Goal: Task Accomplishment & Management: Manage account settings

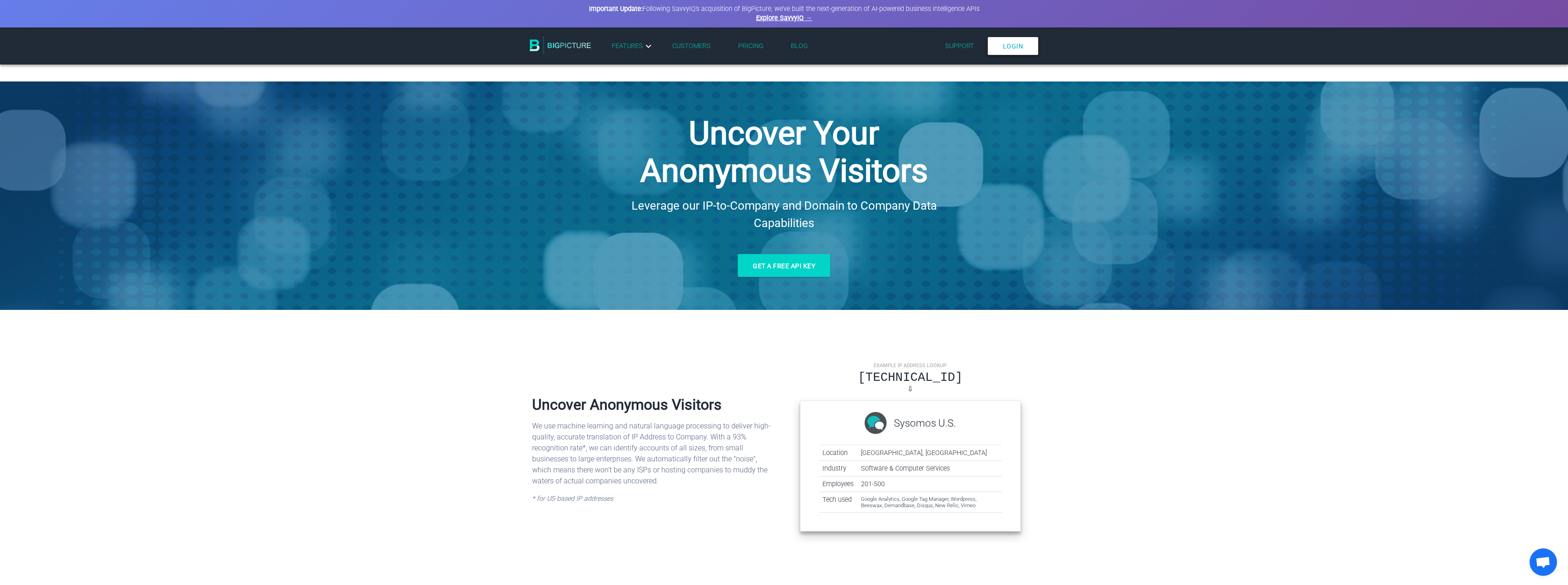
click at [1010, 45] on link "Login" at bounding box center [1013, 46] width 51 height 18
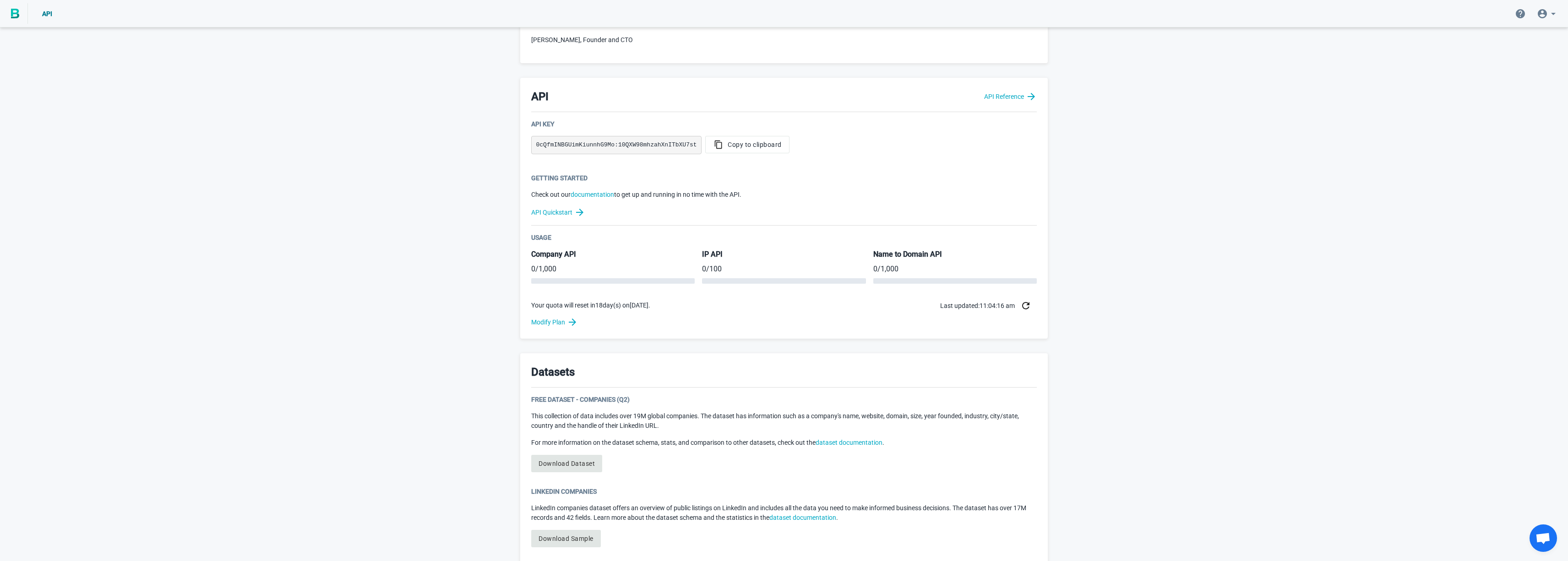
scroll to position [150, 0]
drag, startPoint x: 704, startPoint y: 249, endPoint x: 751, endPoint y: 271, distance: 51.9
click at [751, 271] on div "IP API 0 / 100" at bounding box center [783, 264] width 164 height 34
click at [722, 263] on p "0 / 100" at bounding box center [783, 267] width 164 height 11
drag, startPoint x: 702, startPoint y: 249, endPoint x: 735, endPoint y: 263, distance: 35.8
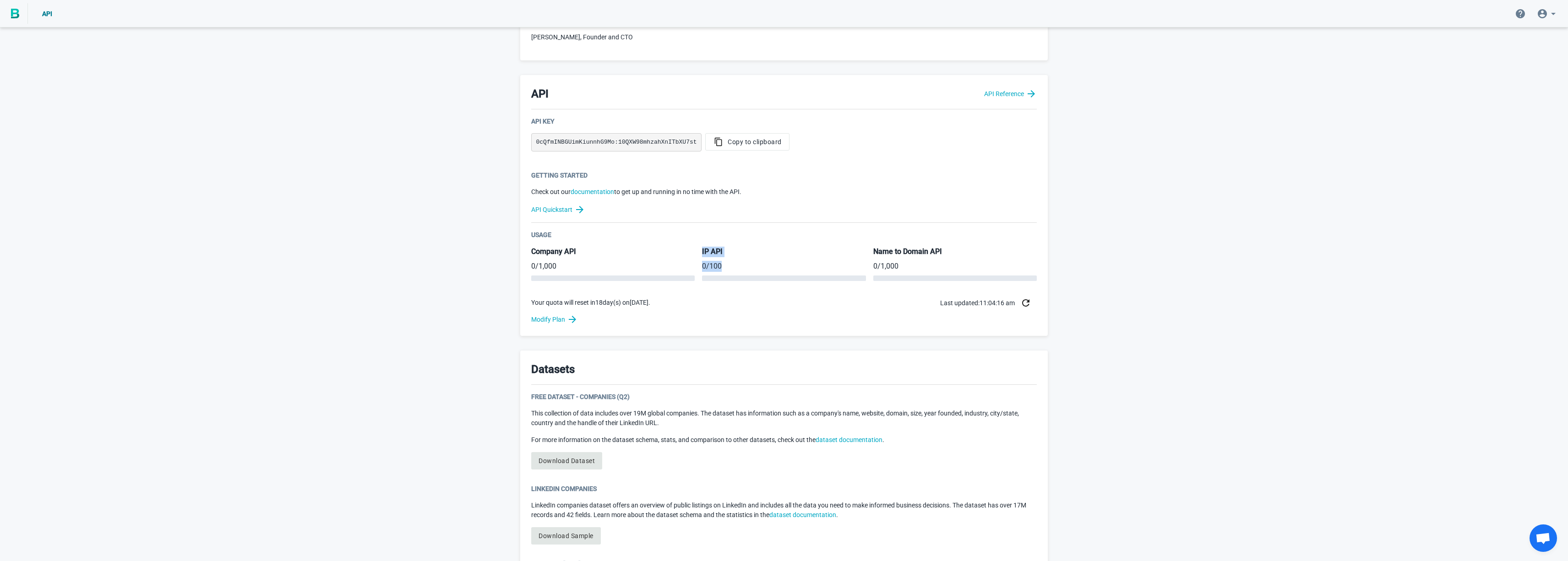
click at [735, 262] on div "IP API 0 / 100" at bounding box center [783, 264] width 164 height 34
click at [550, 321] on link "Modify Plan" at bounding box center [784, 319] width 506 height 11
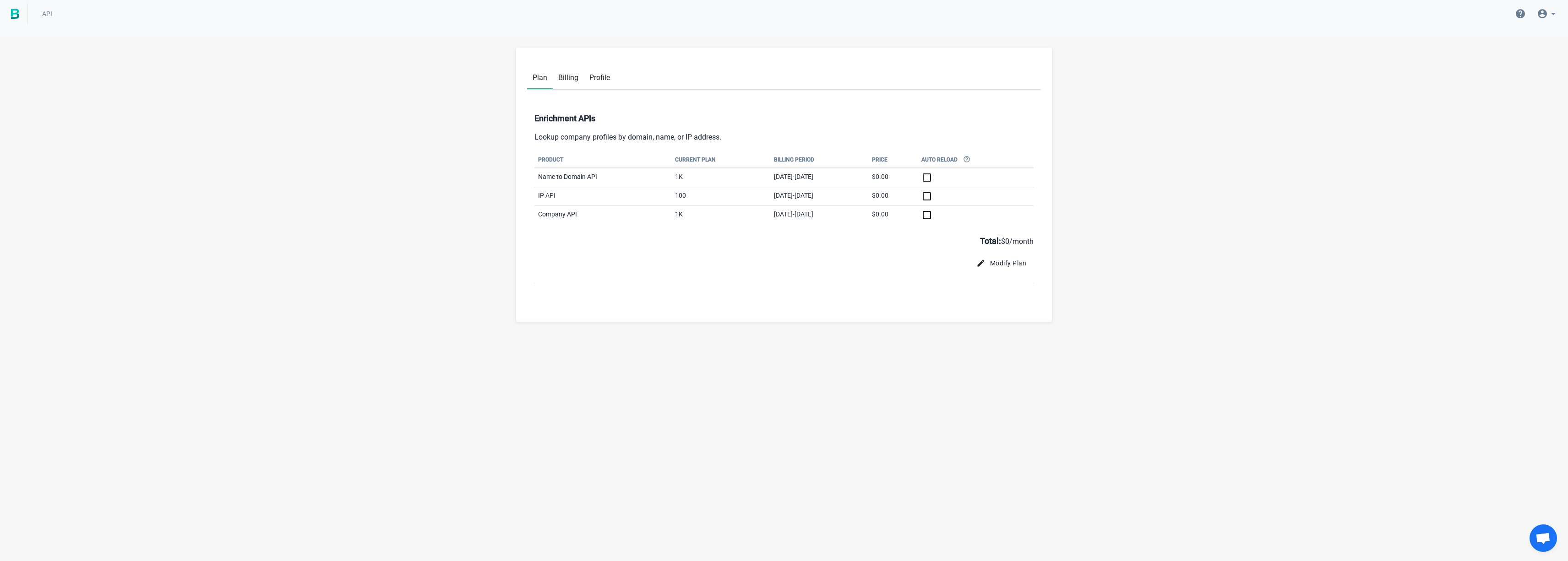
click at [953, 198] on input "checkbox" at bounding box center [976, 197] width 108 height 11
checkbox input "false"
click at [1012, 263] on span "Modify Plan" at bounding box center [1001, 263] width 51 height 9
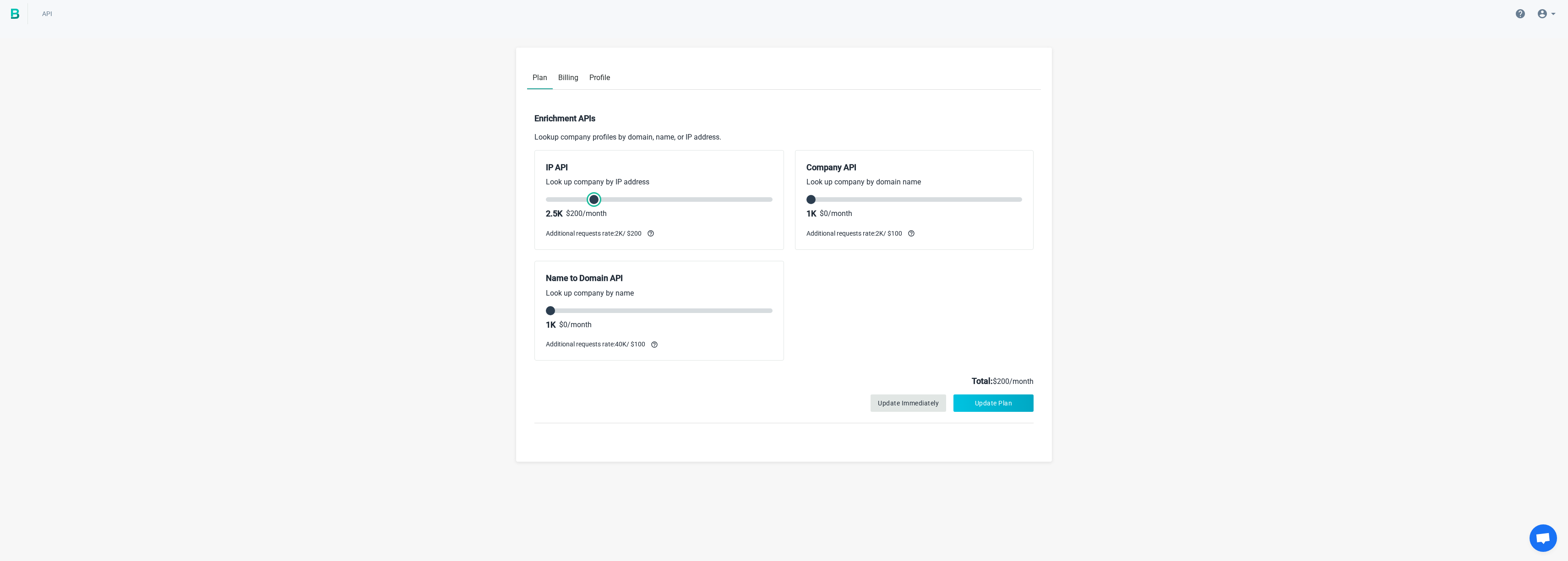
type input "0"
drag, startPoint x: 547, startPoint y: 200, endPoint x: 531, endPoint y: 195, distance: 16.8
click at [546, 197] on input "range" at bounding box center [659, 200] width 226 height 5
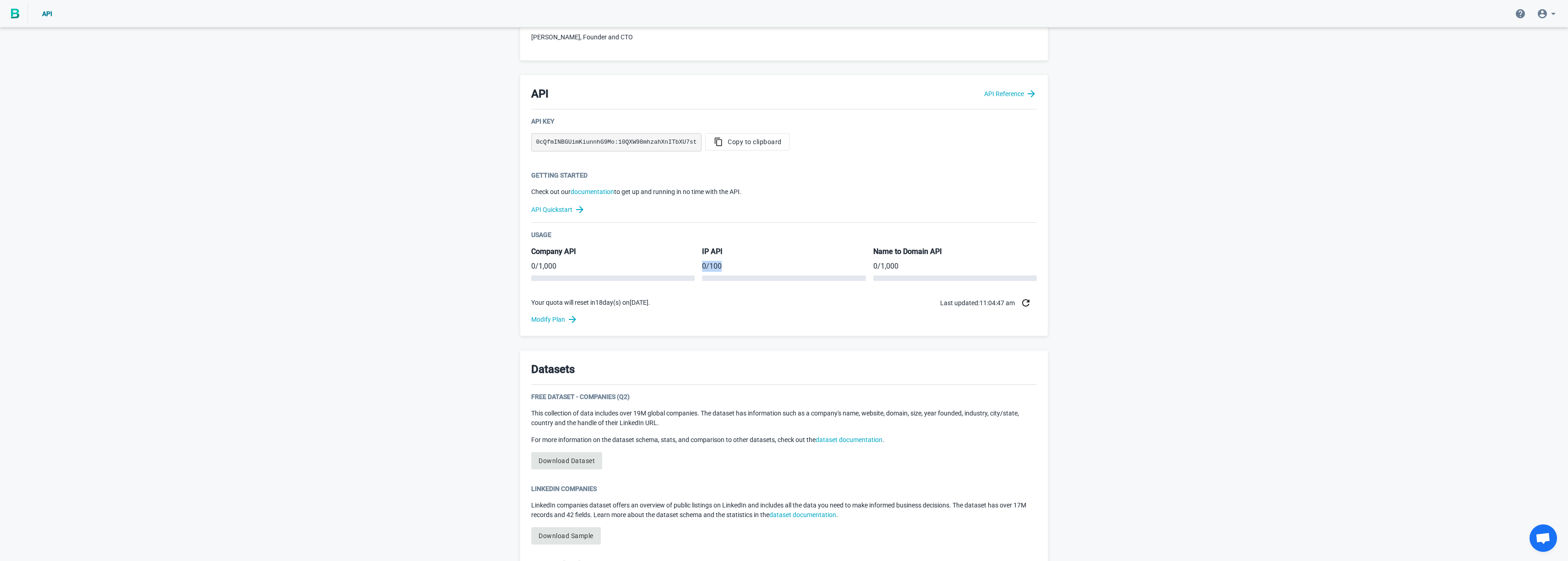
drag, startPoint x: 702, startPoint y: 267, endPoint x: 747, endPoint y: 268, distance: 45.0
click at [747, 268] on p "0 / 100" at bounding box center [783, 267] width 164 height 11
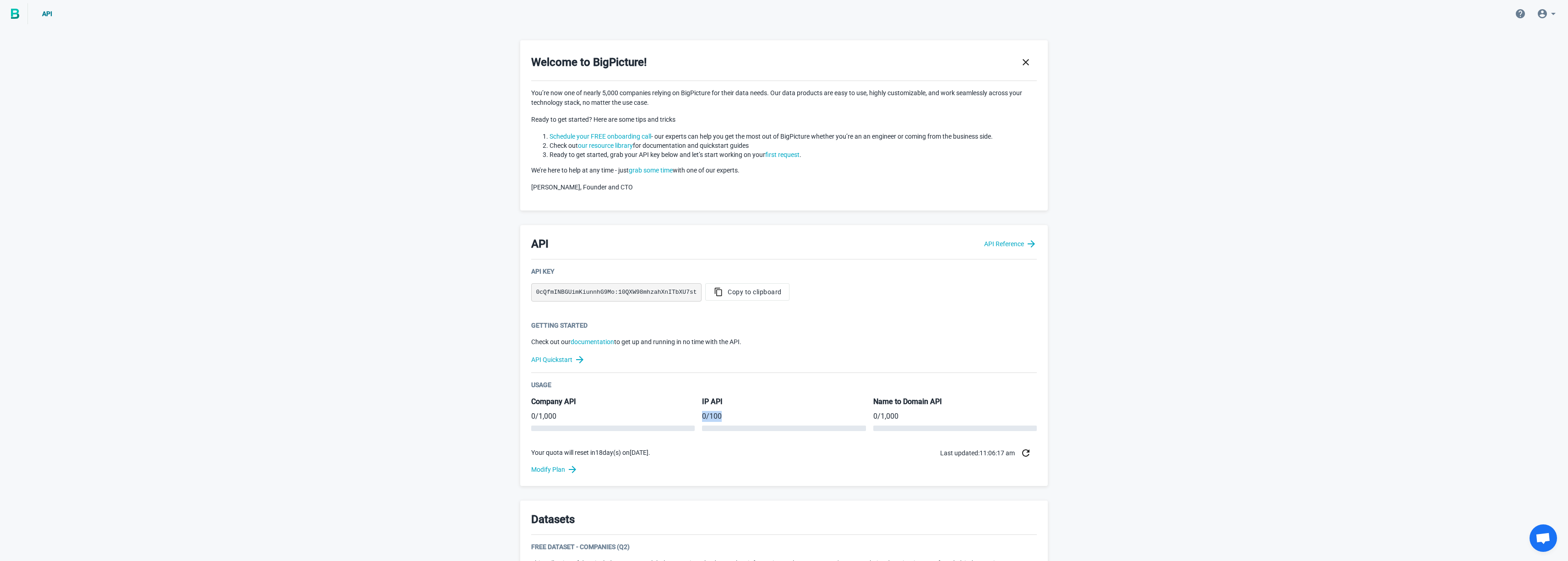
click at [12, 16] on img at bounding box center [15, 13] width 9 height 10
click at [18, 12] on img at bounding box center [15, 13] width 9 height 10
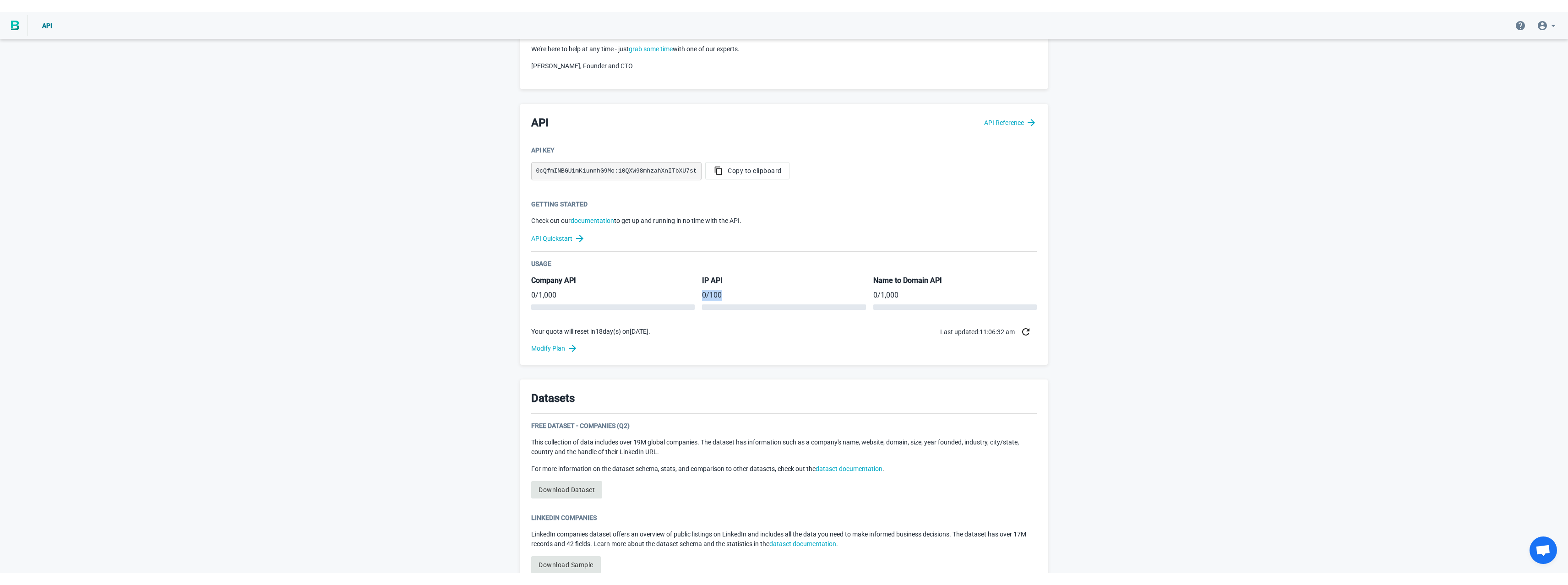
scroll to position [166, 0]
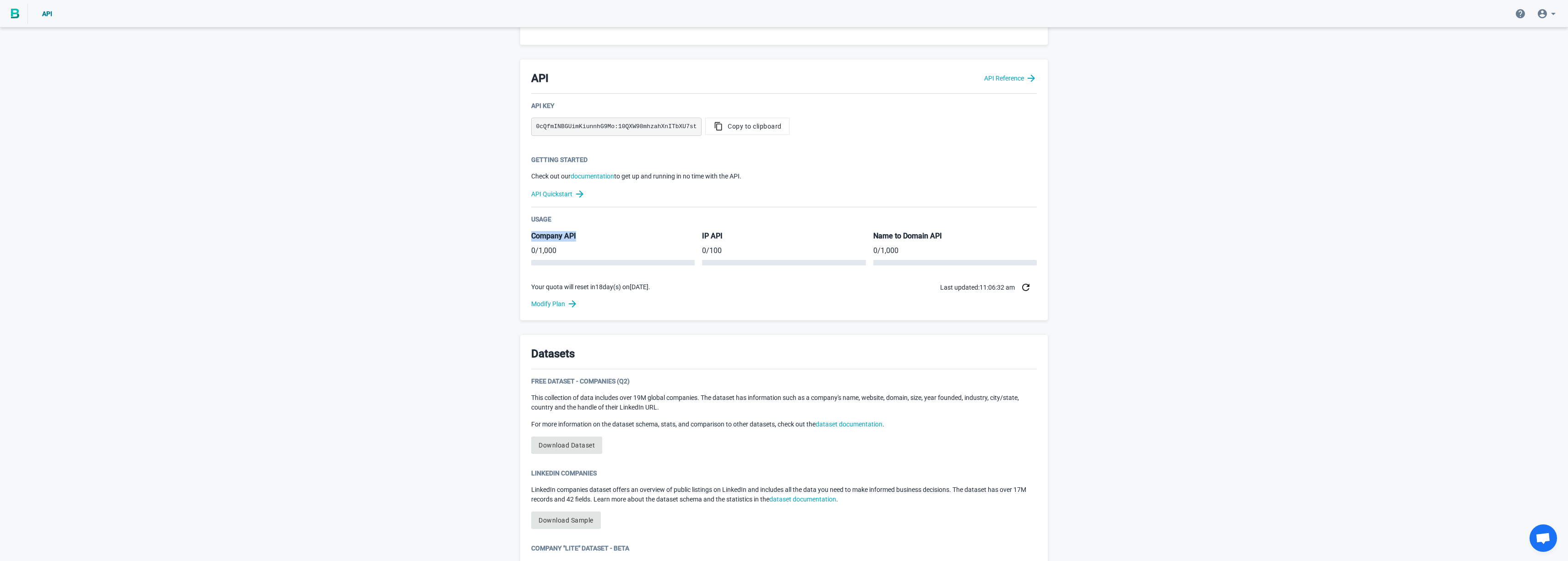
drag, startPoint x: 539, startPoint y: 236, endPoint x: 689, endPoint y: 234, distance: 150.0
click at [587, 237] on h5 "Company API" at bounding box center [613, 236] width 164 height 10
drag, startPoint x: 720, startPoint y: 235, endPoint x: 747, endPoint y: 238, distance: 27.2
click at [750, 238] on div "Company API 0 / 1,000 IP API 0 / 100 Name to Domain API 0 / 1,000" at bounding box center [784, 248] width 506 height 34
drag, startPoint x: 521, startPoint y: 64, endPoint x: 502, endPoint y: 18, distance: 49.8
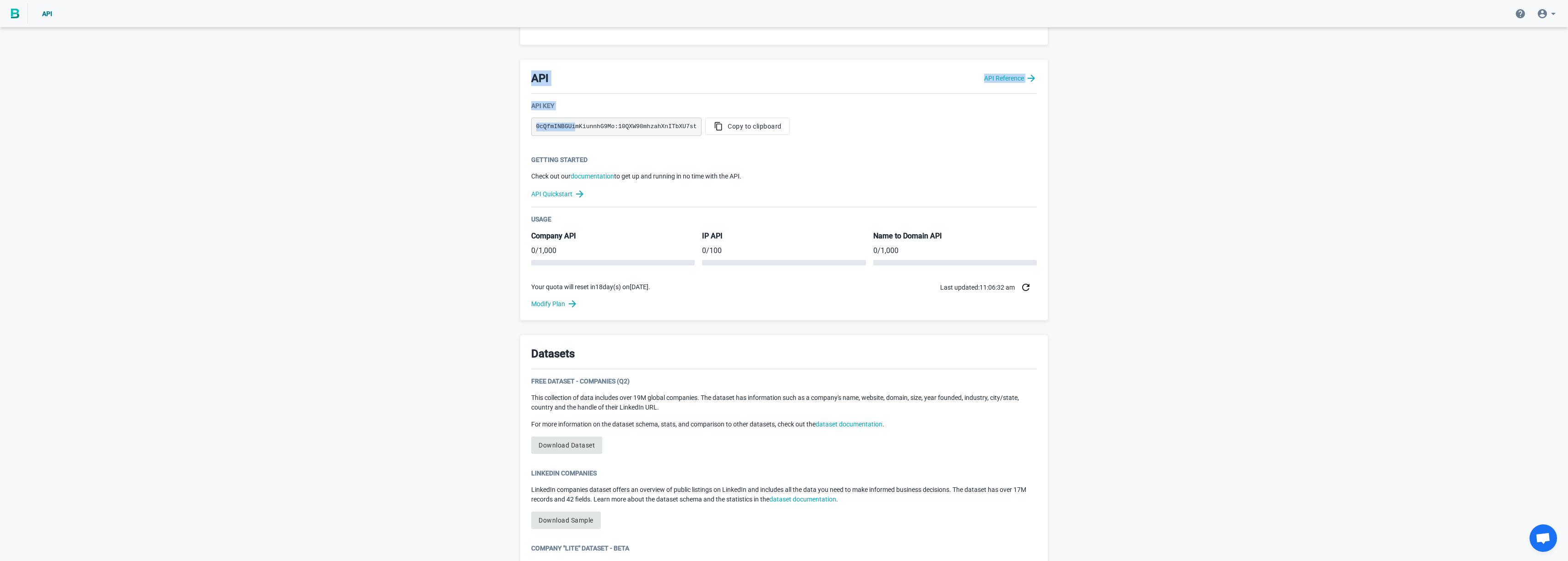
click at [504, 25] on div "API Welcome to BigPicture! You’re now one of nearly 5,000 companies relying on …" at bounding box center [784, 285] width 1568 height 843
drag, startPoint x: 702, startPoint y: 235, endPoint x: 732, endPoint y: 249, distance: 33.1
click at [732, 249] on div "IP API 0 / 100" at bounding box center [783, 248] width 164 height 34
drag, startPoint x: 702, startPoint y: 250, endPoint x: 724, endPoint y: 278, distance: 35.6
click at [730, 251] on p "0 / 100" at bounding box center [783, 251] width 164 height 11
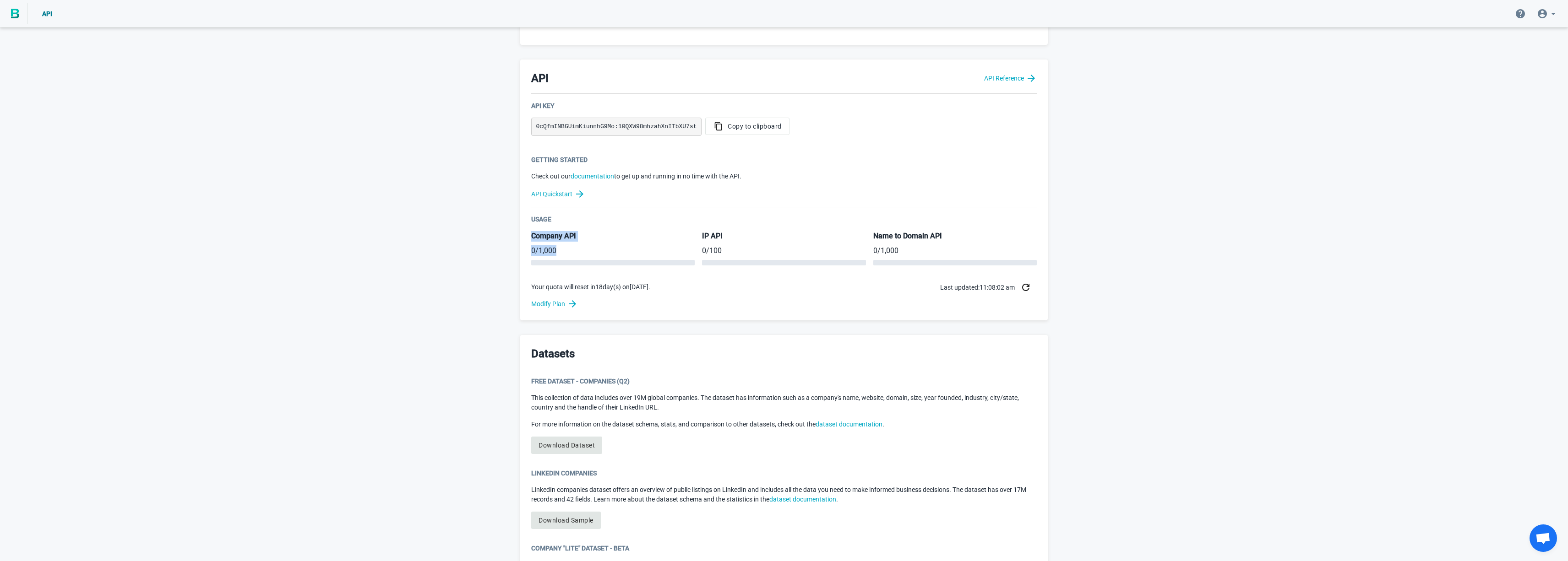
drag, startPoint x: 531, startPoint y: 235, endPoint x: 569, endPoint y: 253, distance: 42.0
click at [569, 253] on div "Company API 0 / 1,000" at bounding box center [613, 248] width 164 height 34
drag, startPoint x: 702, startPoint y: 234, endPoint x: 755, endPoint y: 264, distance: 60.9
click at [755, 264] on div "Company API 0 / 1,000 IP API 0 / 100 Name to Domain API 0 / 1,000" at bounding box center [784, 248] width 506 height 34
